Goal: Find contact information: Find contact information

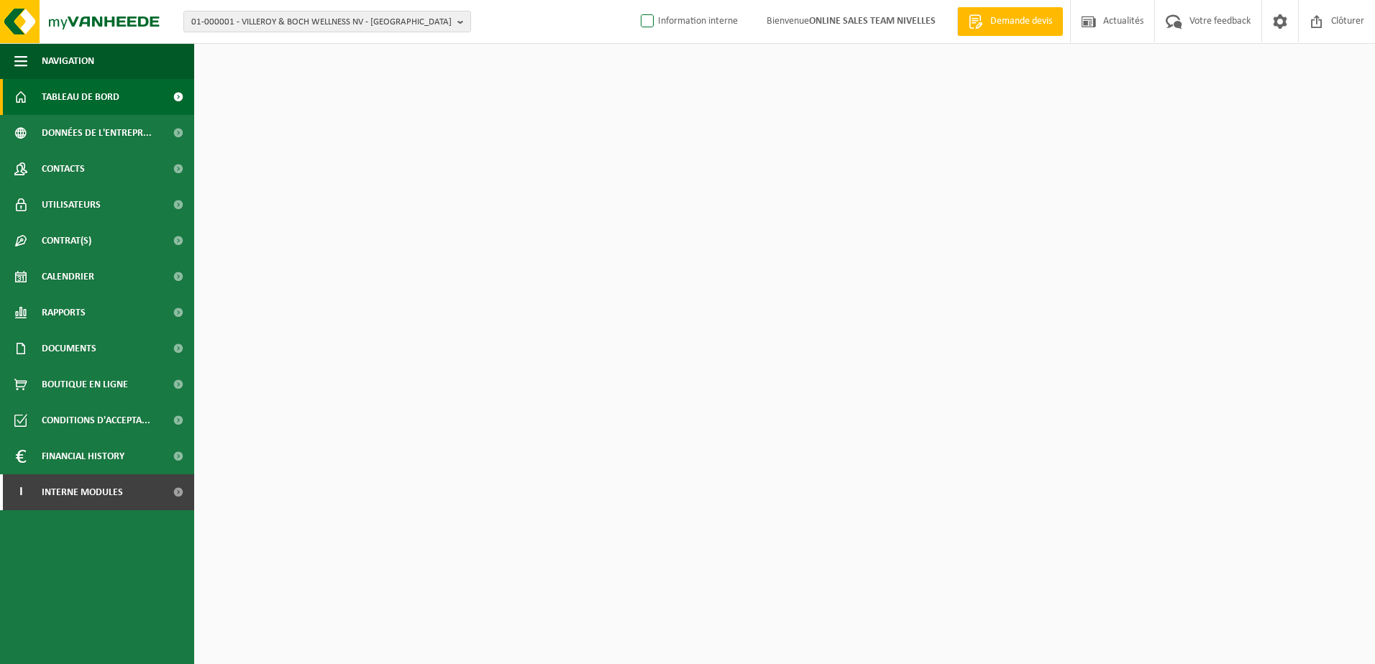
click at [641, 24] on label "Information interne" at bounding box center [688, 22] width 100 height 22
click at [636, 0] on input "Information interne" at bounding box center [635, -1] width 1 height 1
checkbox input "true"
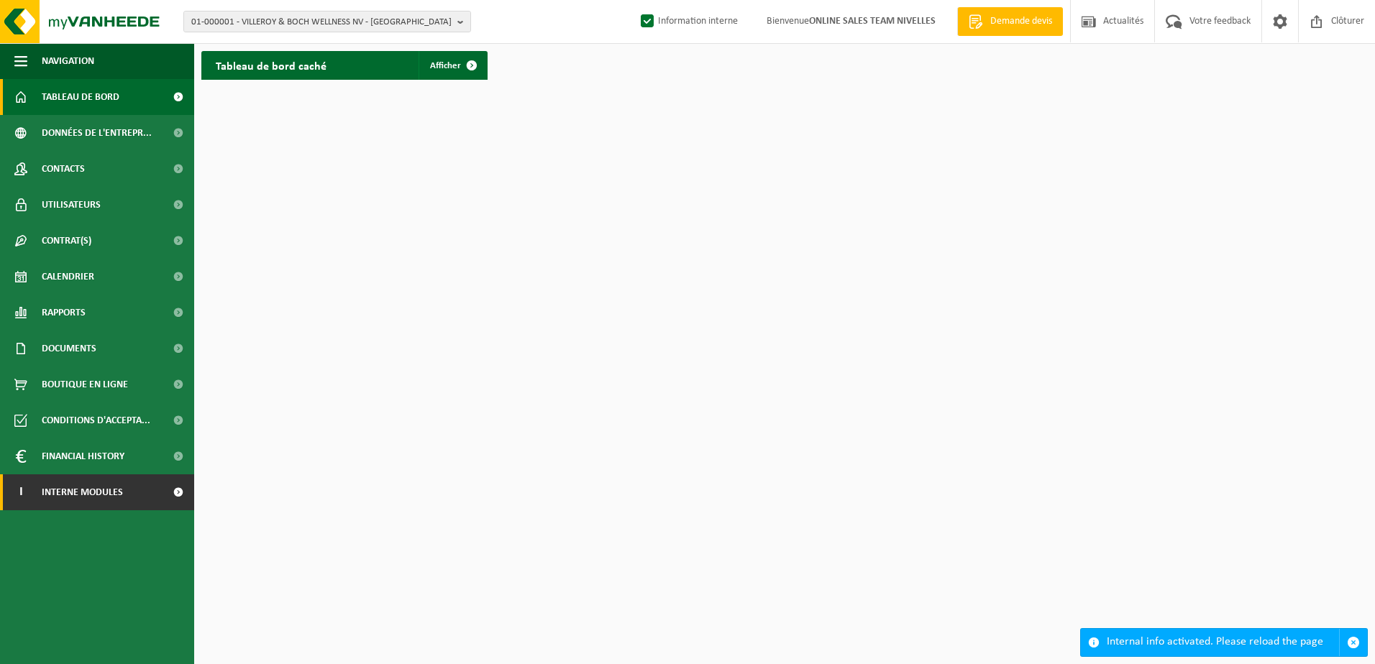
drag, startPoint x: 119, startPoint y: 491, endPoint x: 119, endPoint y: 508, distance: 17.3
click at [119, 491] on span "Interne modules" at bounding box center [82, 493] width 81 height 36
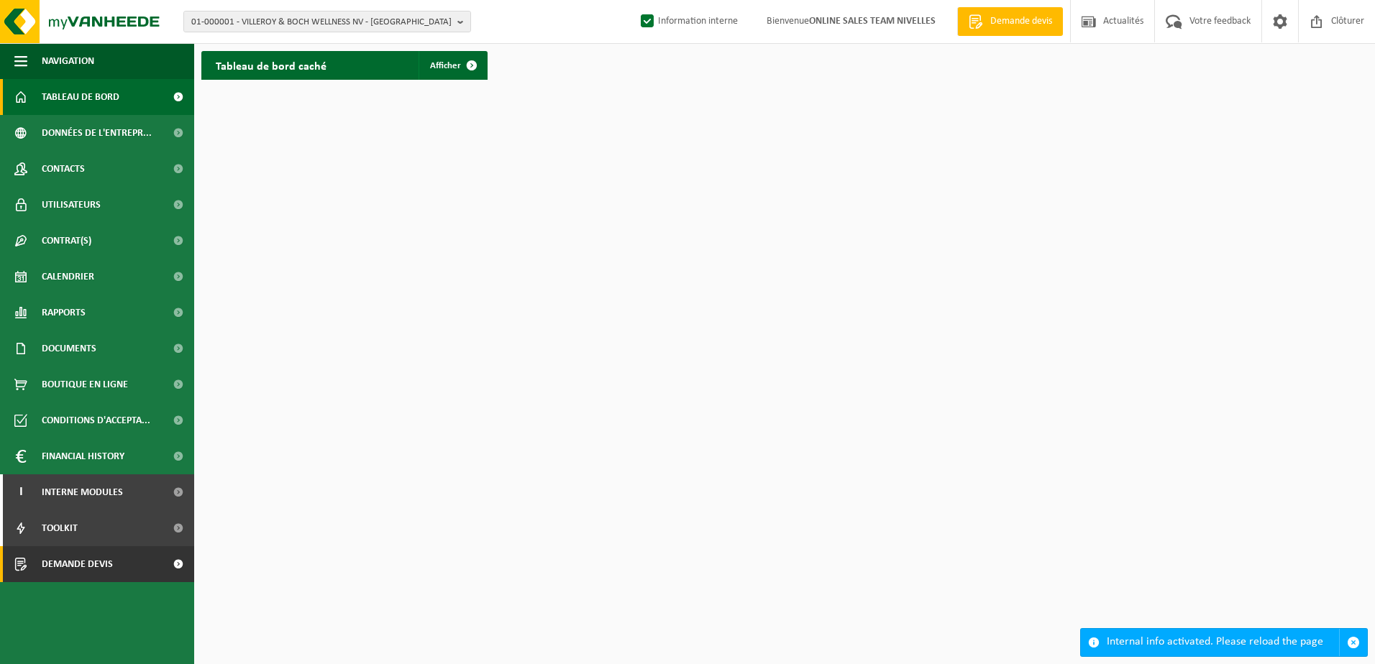
click at [121, 574] on link "Demande devis" at bounding box center [97, 564] width 194 height 36
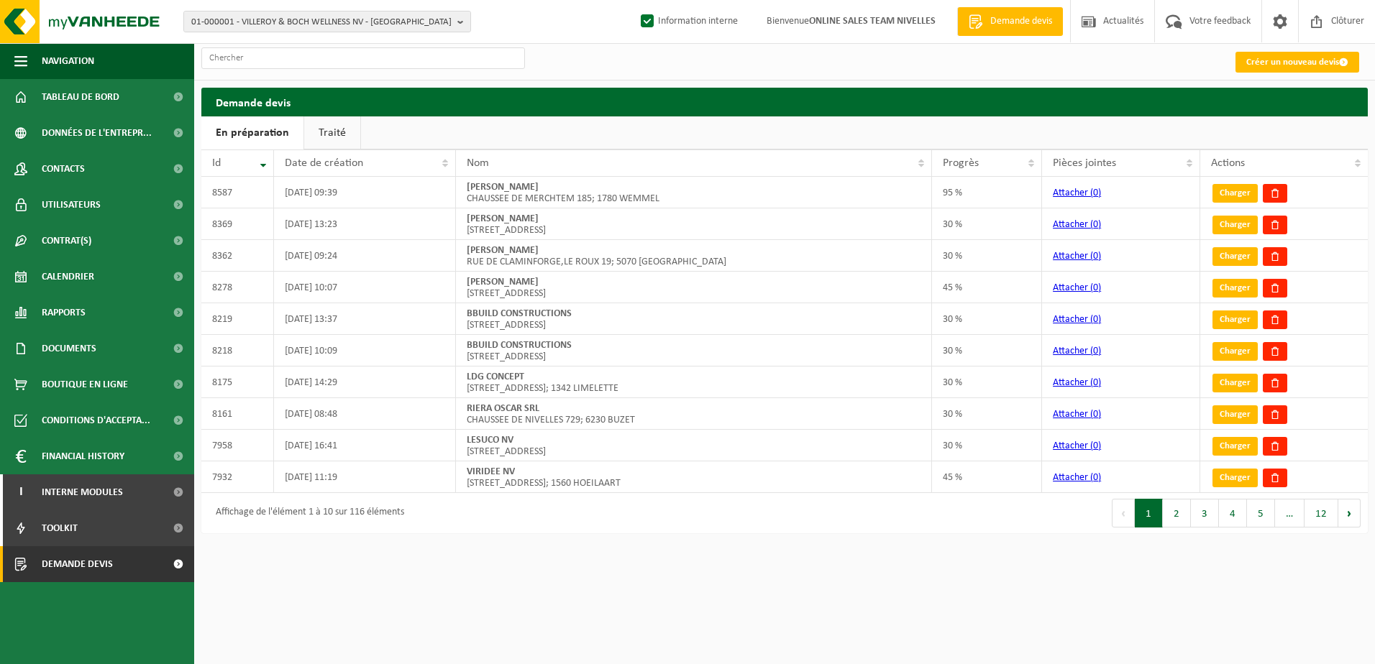
click at [333, 125] on link "Traité" at bounding box center [332, 132] width 56 height 33
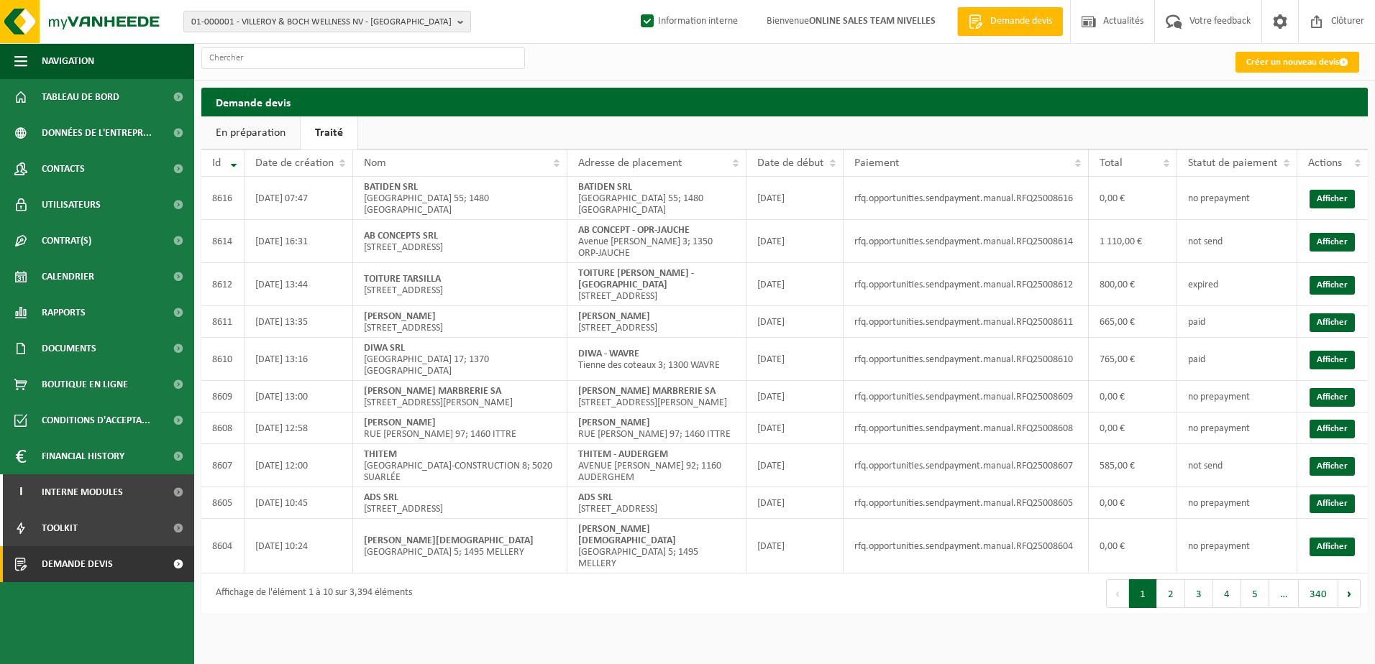
click at [459, 28] on b "button" at bounding box center [463, 22] width 13 height 20
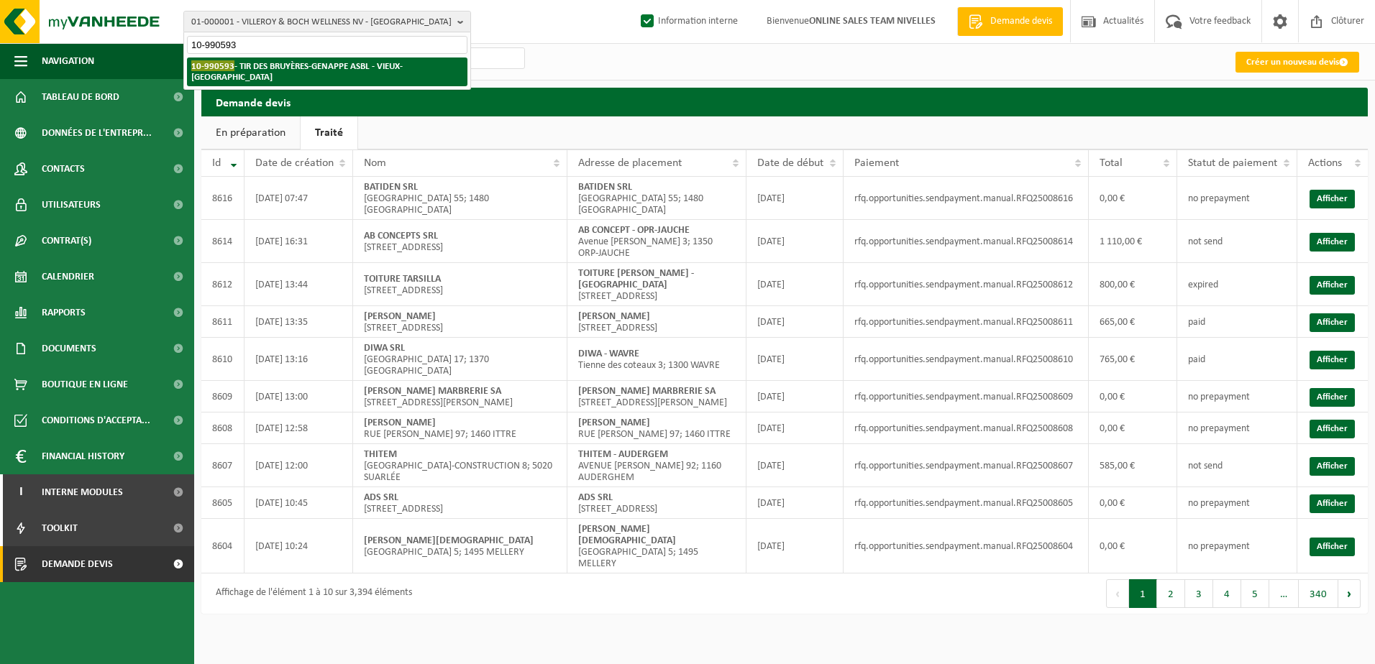
type input "10-990593"
click at [326, 70] on strong "10-990593 - TIR DES BRUYÈRES-GENAPPE ASBL - VIEUX-GENAPPE" at bounding box center [296, 71] width 211 height 22
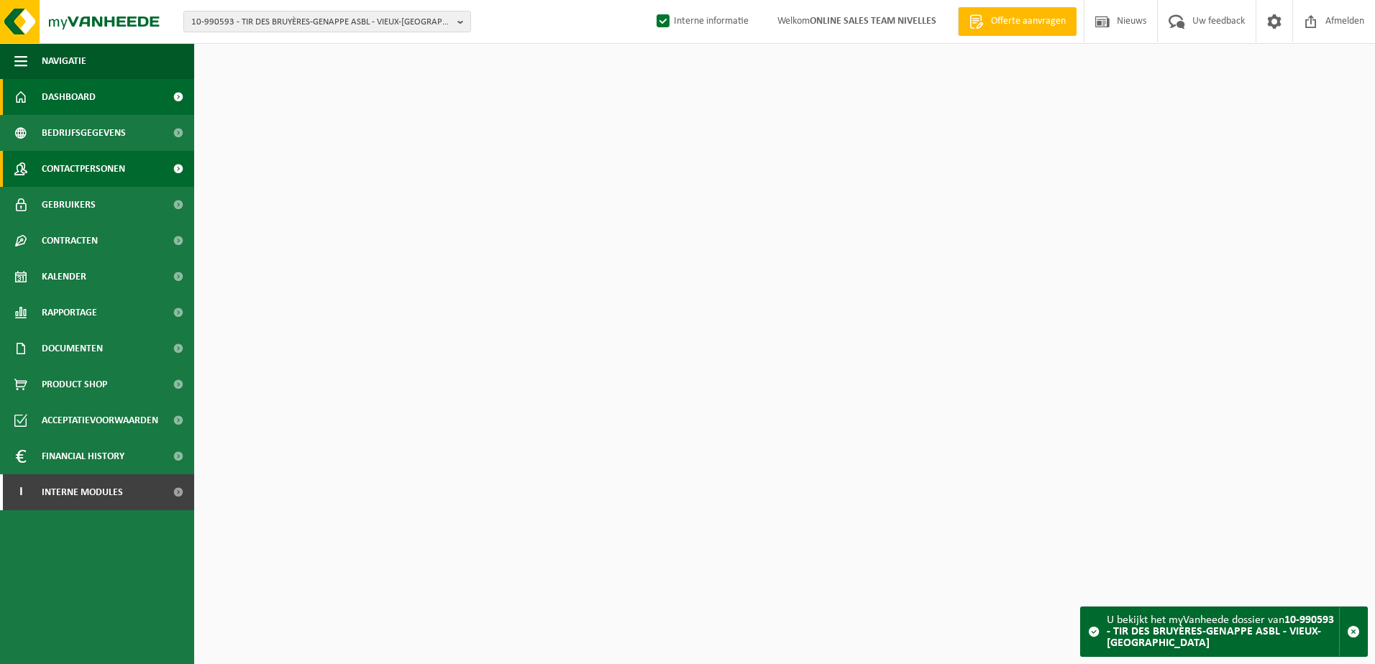
click at [103, 165] on span "Contactpersonen" at bounding box center [83, 169] width 83 height 36
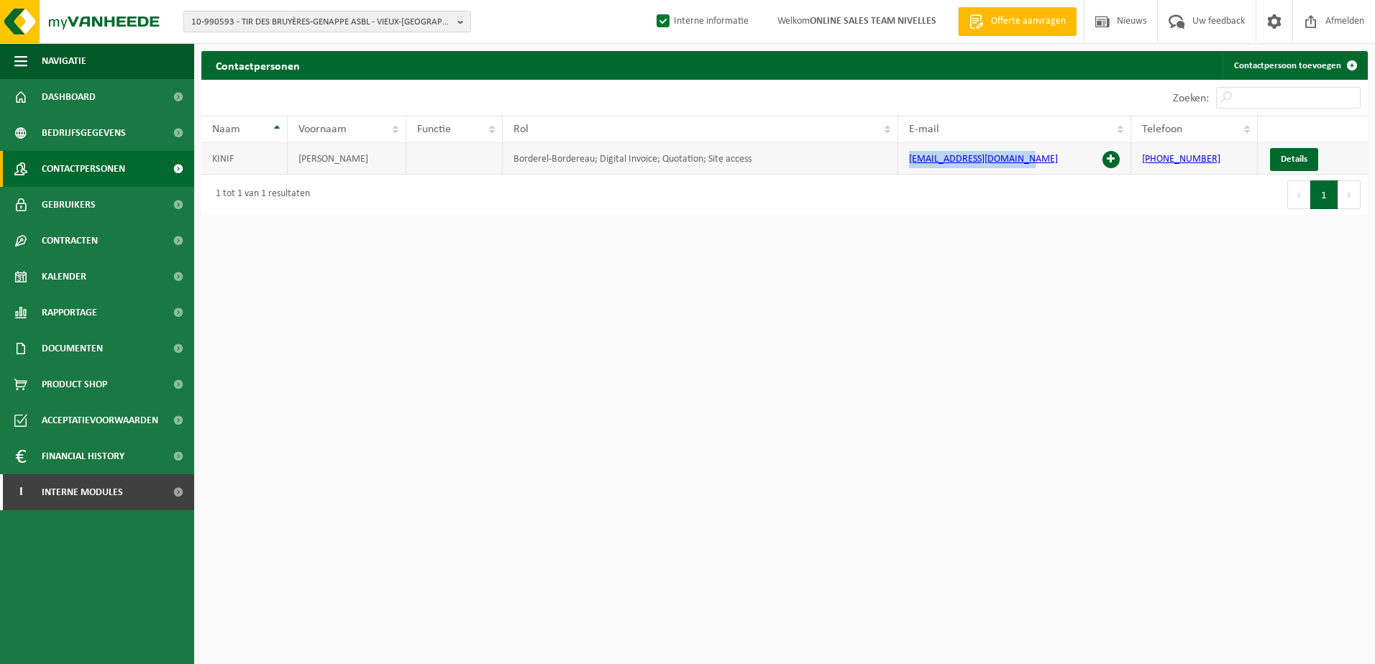
drag, startPoint x: 1034, startPoint y: 160, endPoint x: 909, endPoint y: 162, distance: 125.1
click at [909, 162] on td "[EMAIL_ADDRESS][DOMAIN_NAME]" at bounding box center [1014, 159] width 233 height 32
copy link "[EMAIL_ADDRESS][DOMAIN_NAME]"
